Goal: Check status: Check status

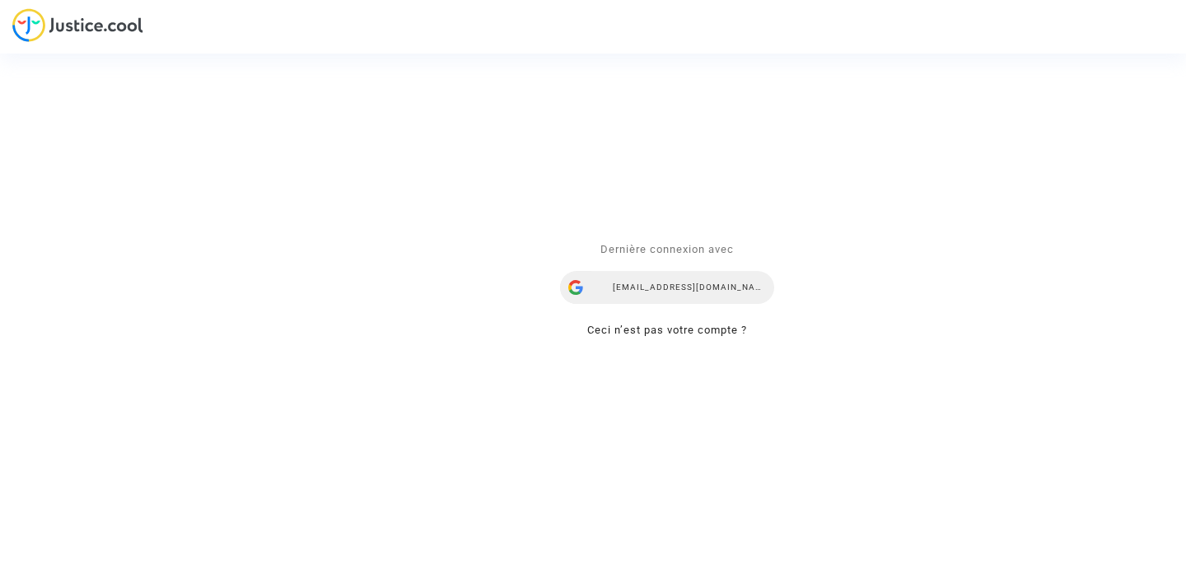
click at [631, 292] on div "airlines@refundmyticket.net" at bounding box center [667, 287] width 214 height 33
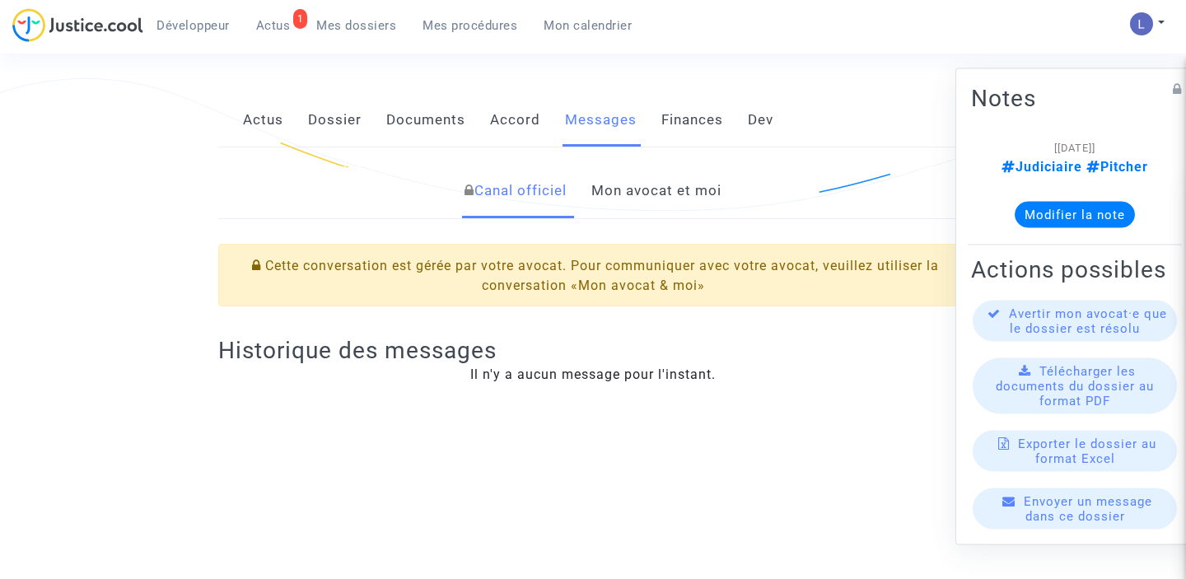
scroll to position [209, 0]
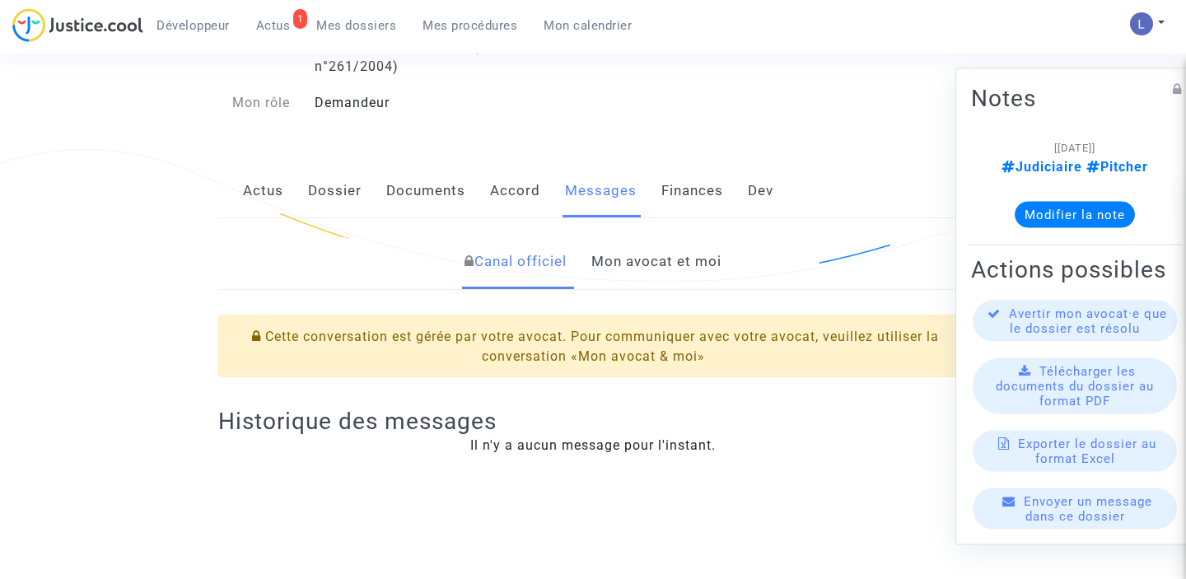
click at [613, 268] on link "Mon avocat et moi" at bounding box center [657, 262] width 130 height 54
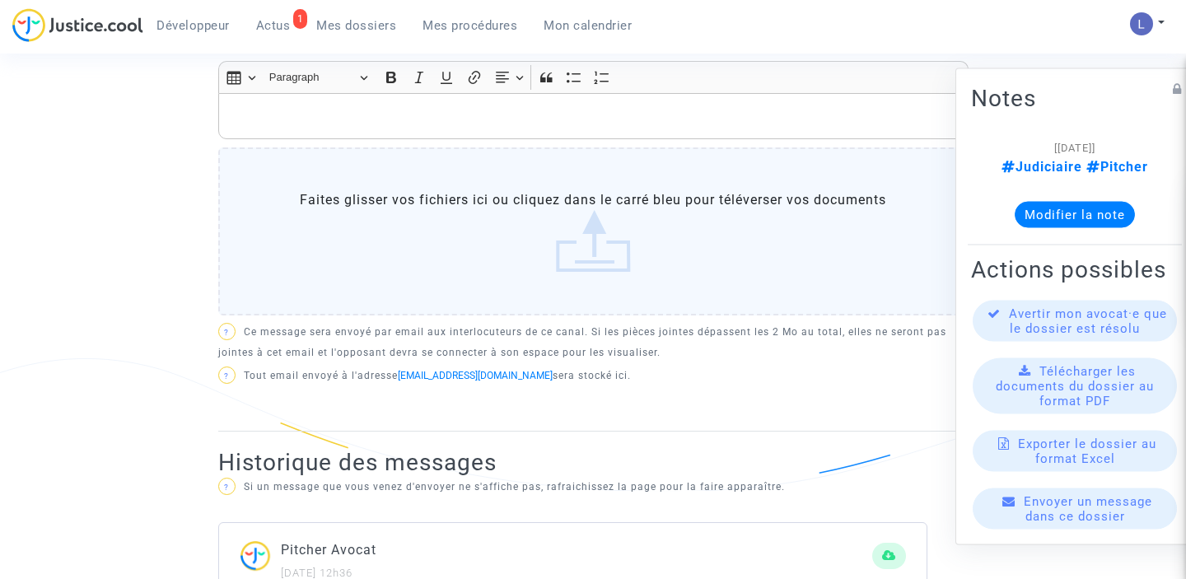
scroll to position [657, 0]
